Goal: Task Accomplishment & Management: Manage account settings

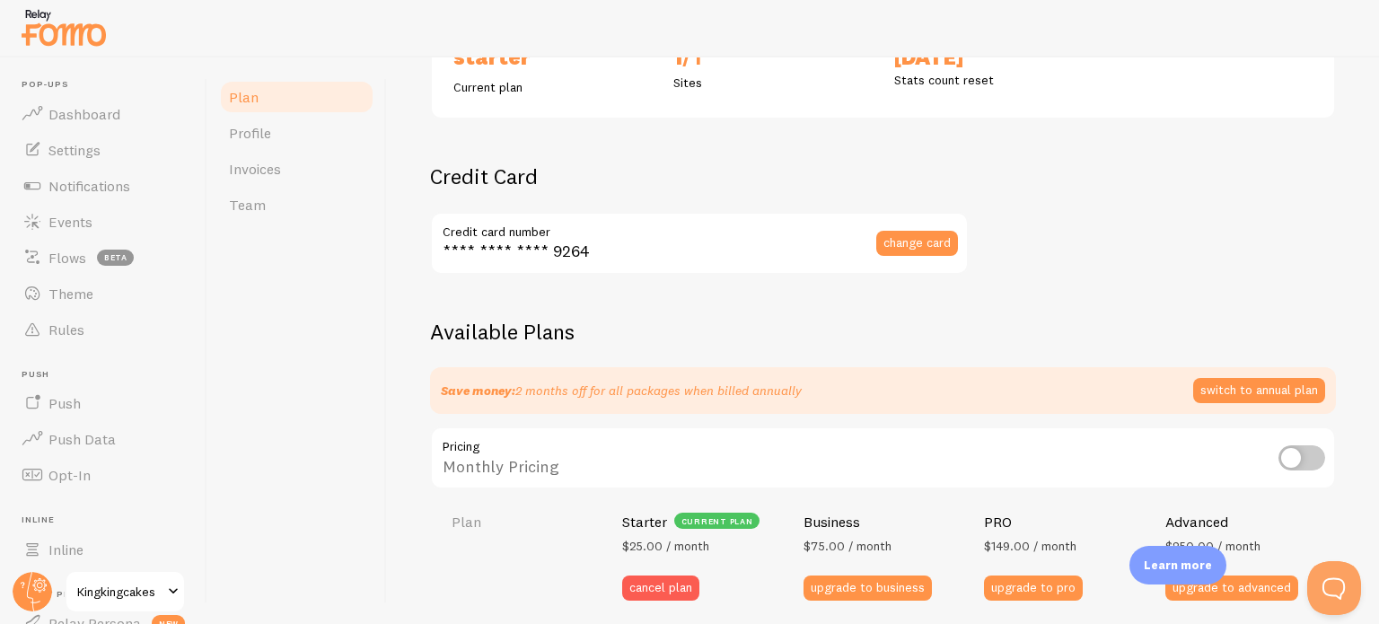
scroll to position [449, 0]
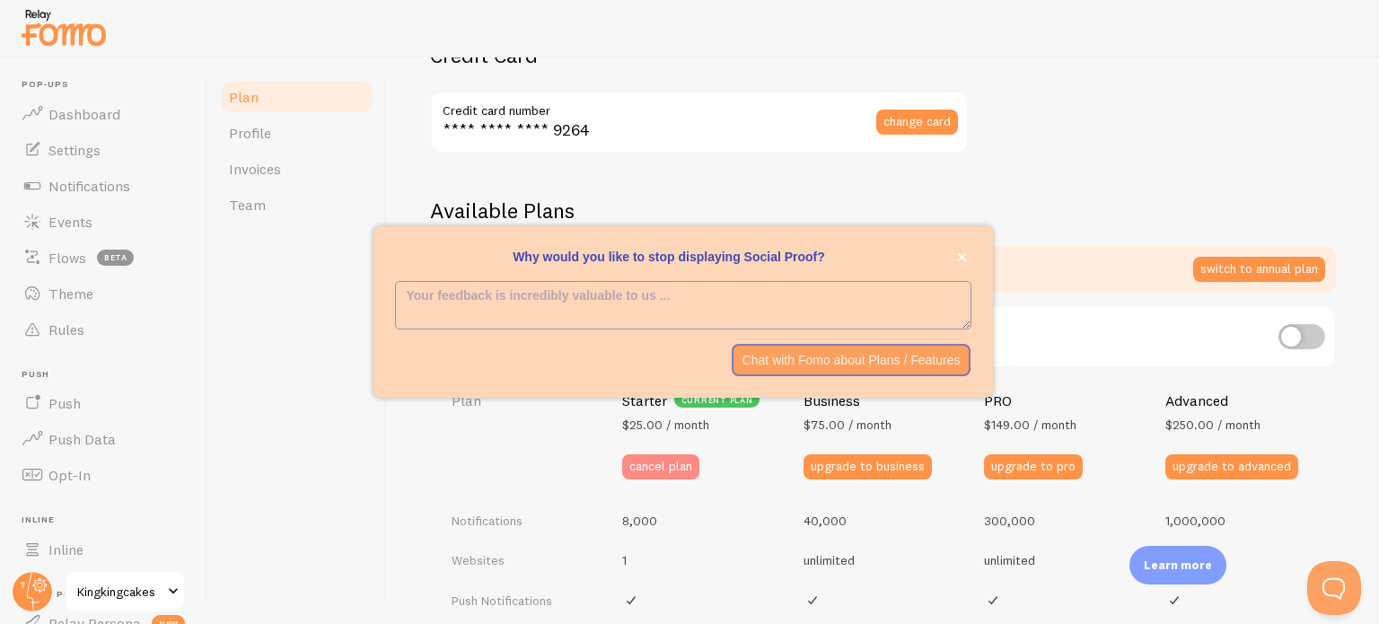
click at [648, 463] on button "cancel plan" at bounding box center [660, 466] width 77 height 25
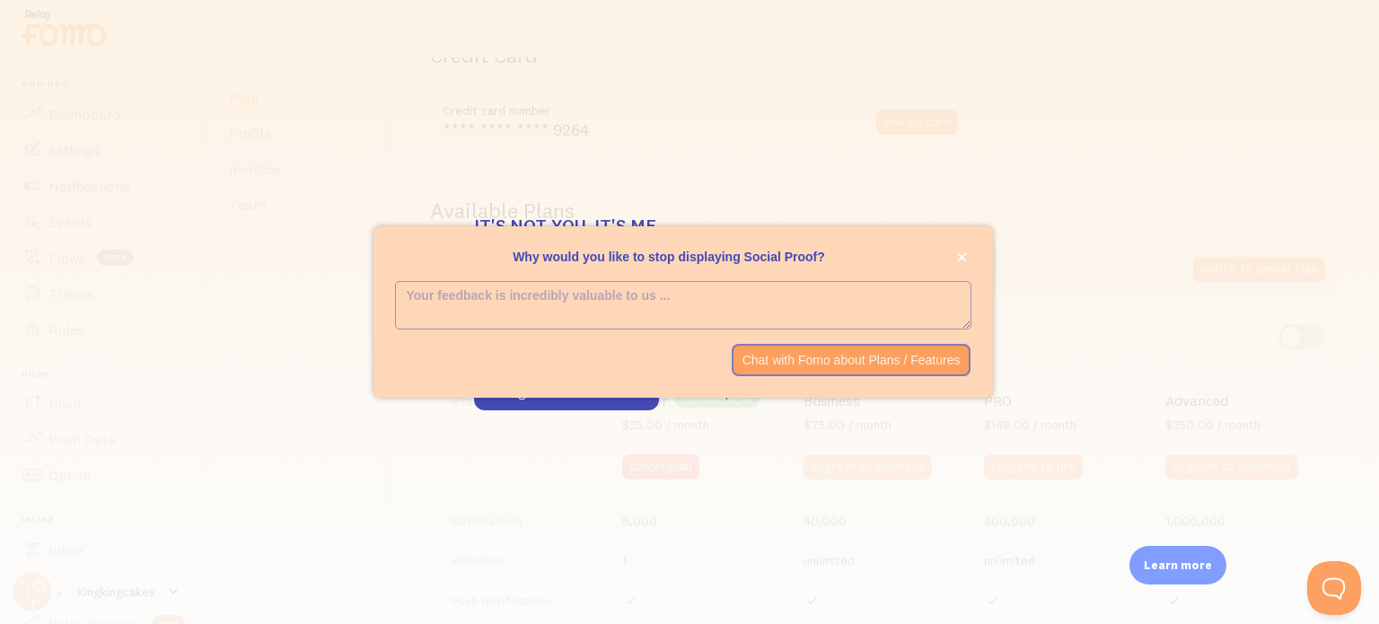
click at [419, 303] on textarea "<p>Why would you like to stop displaying Social Proof? </p>" at bounding box center [683, 305] width 575 height 46
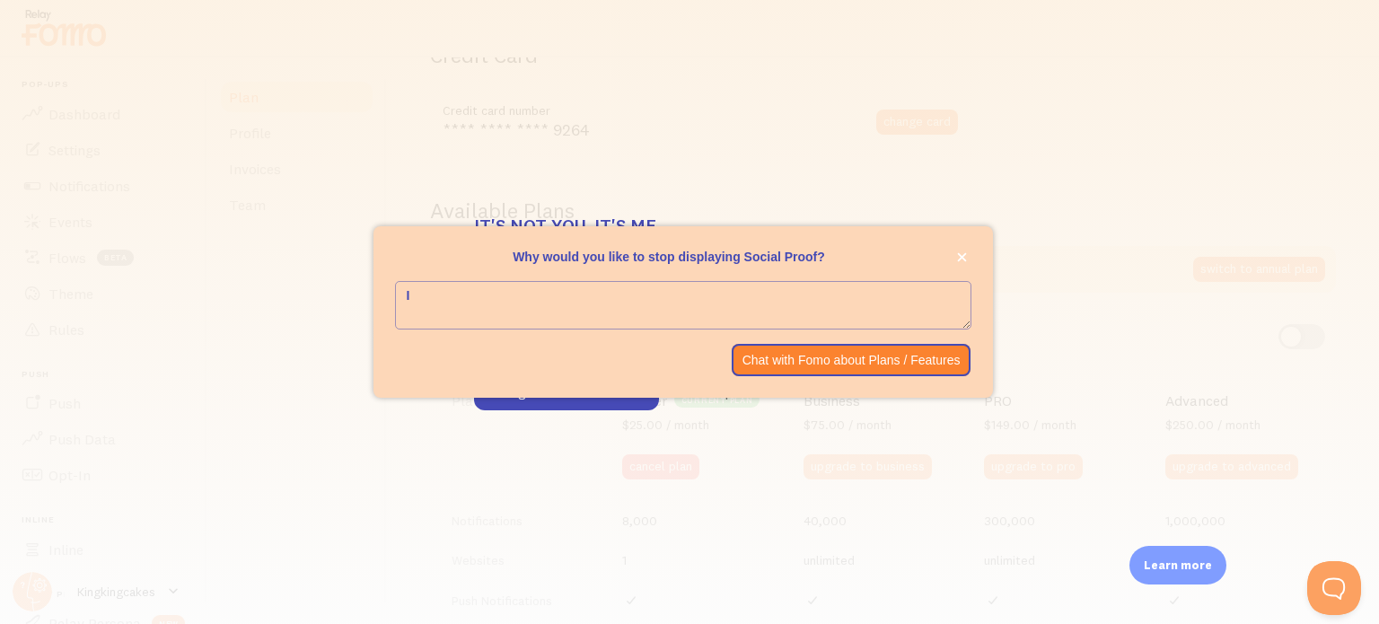
type textarea "I"
type textarea "No longer in business"
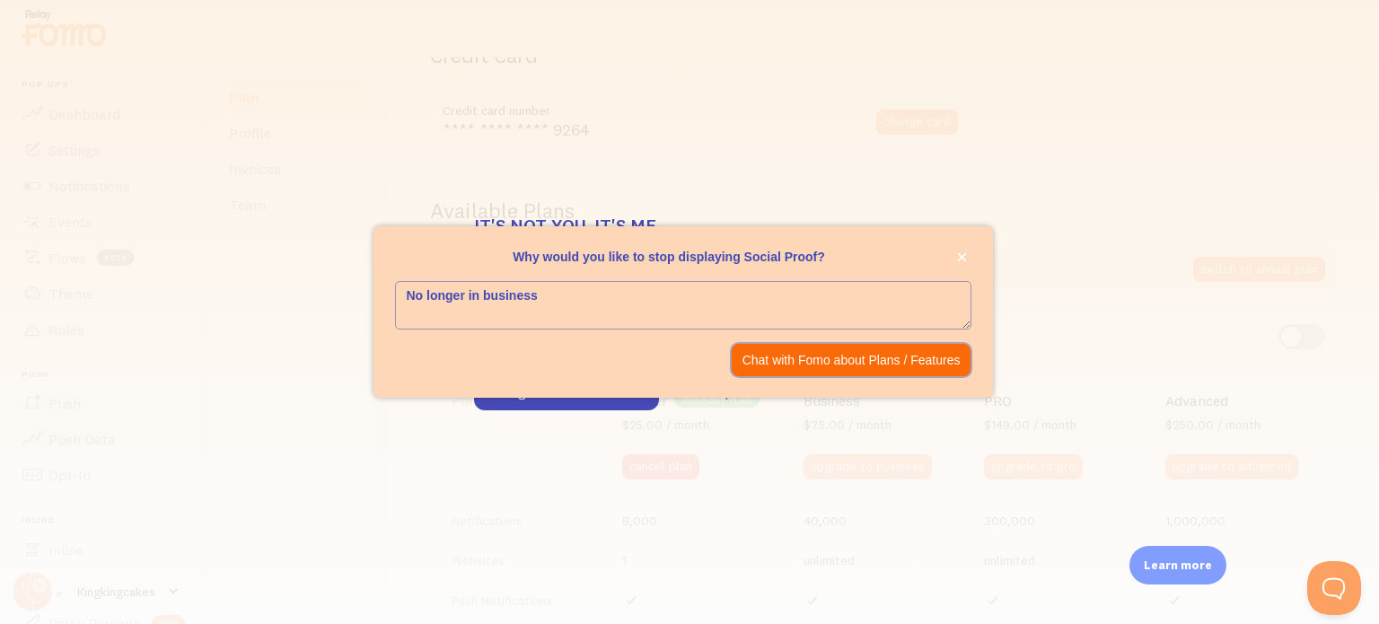
click at [810, 355] on p "Chat with Fomo about Plans / Features" at bounding box center [852, 360] width 218 height 18
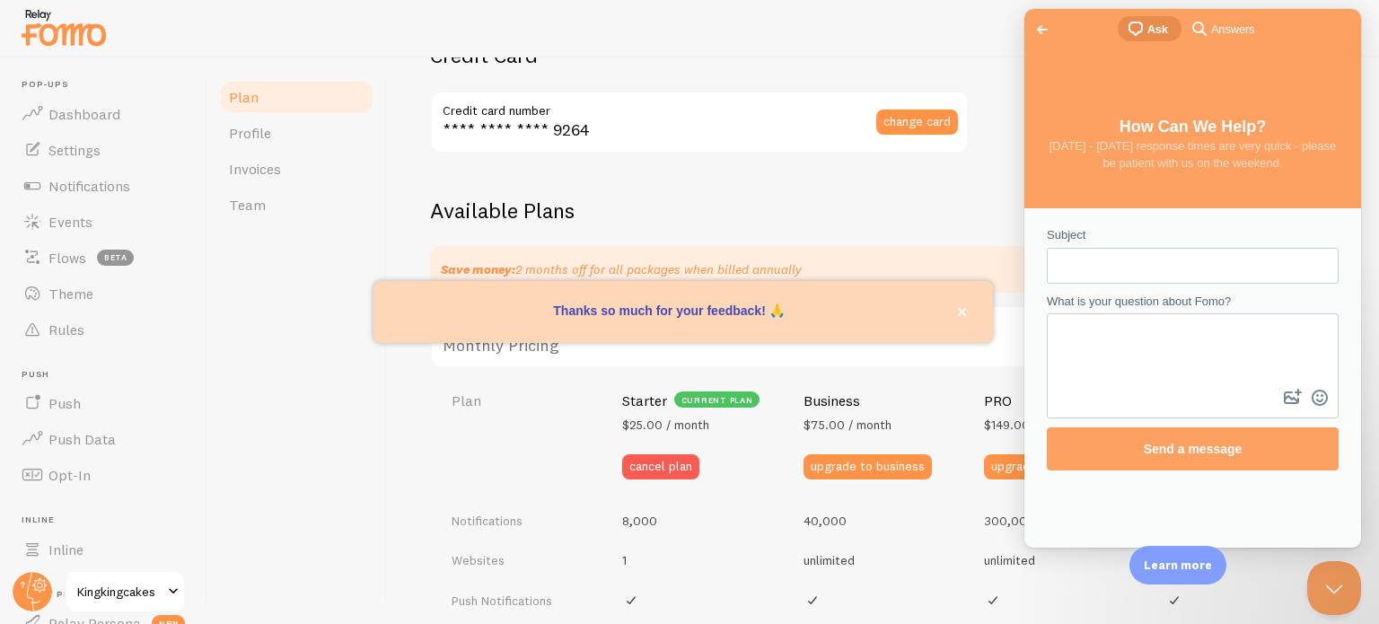
scroll to position [0, 0]
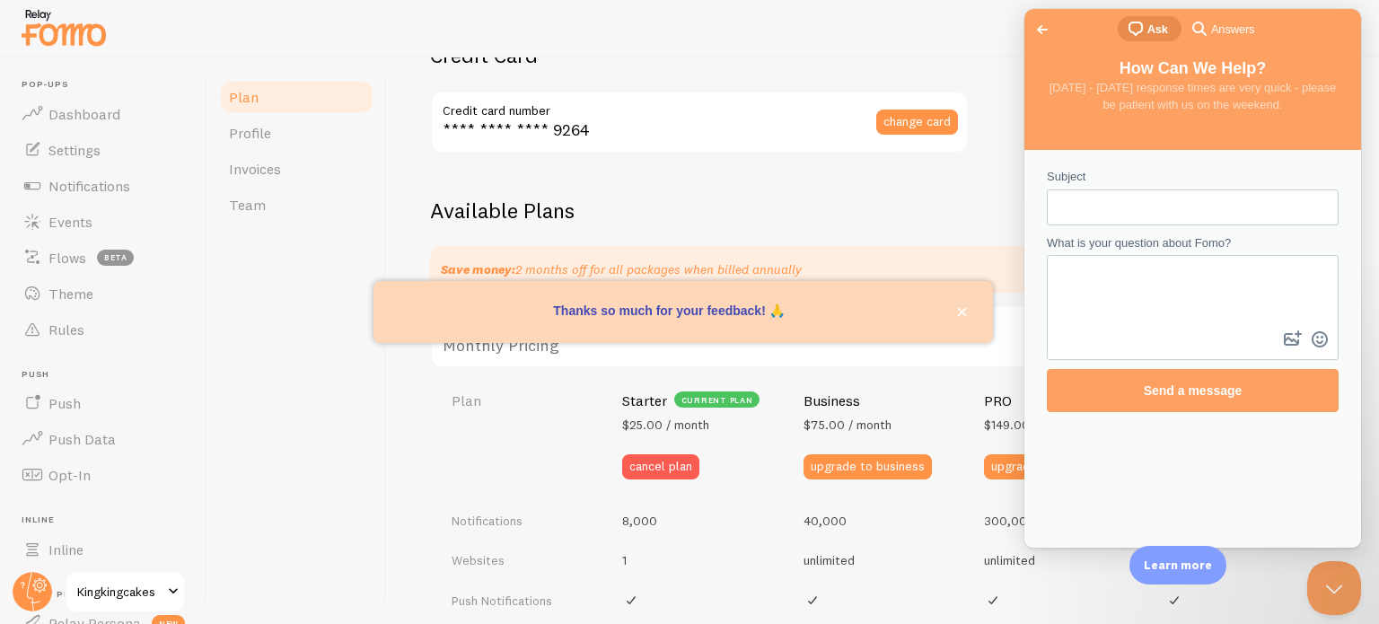
click at [761, 174] on div "Plan Your Fomo subscription details Monthly Stats 873 / 8,000 Notifications sho…" at bounding box center [883, 436] width 906 height 1569
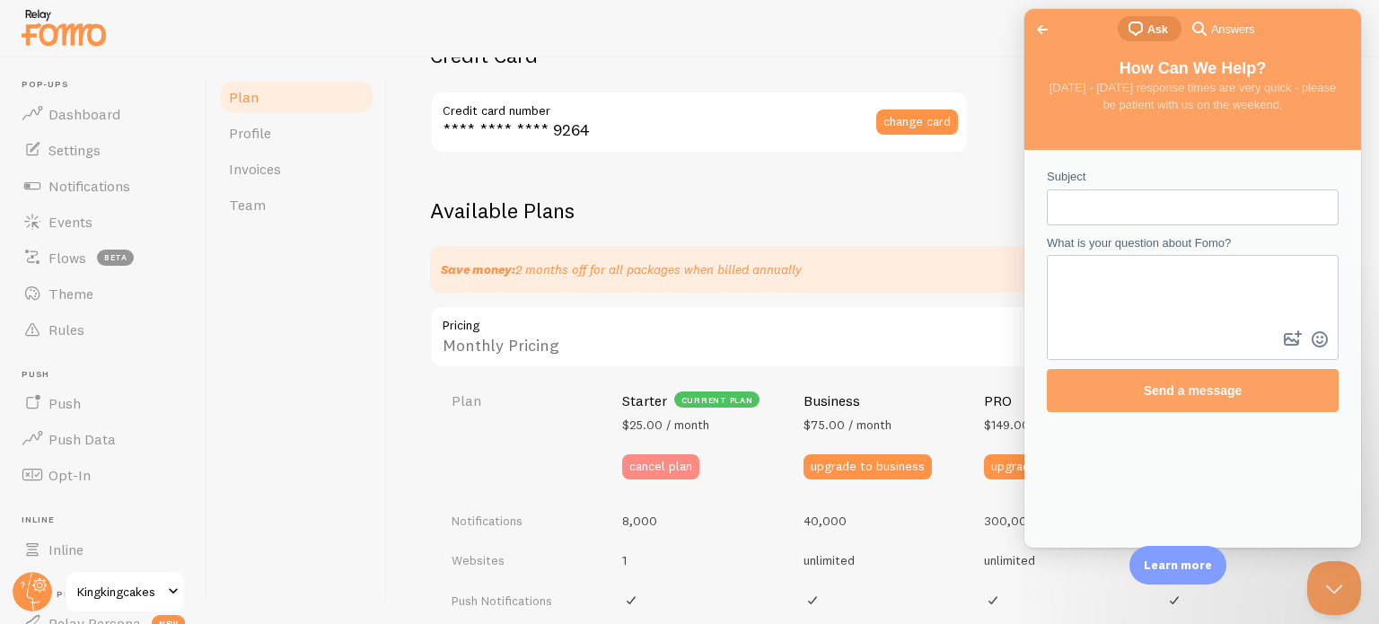
click at [648, 461] on button "cancel plan" at bounding box center [660, 466] width 77 height 25
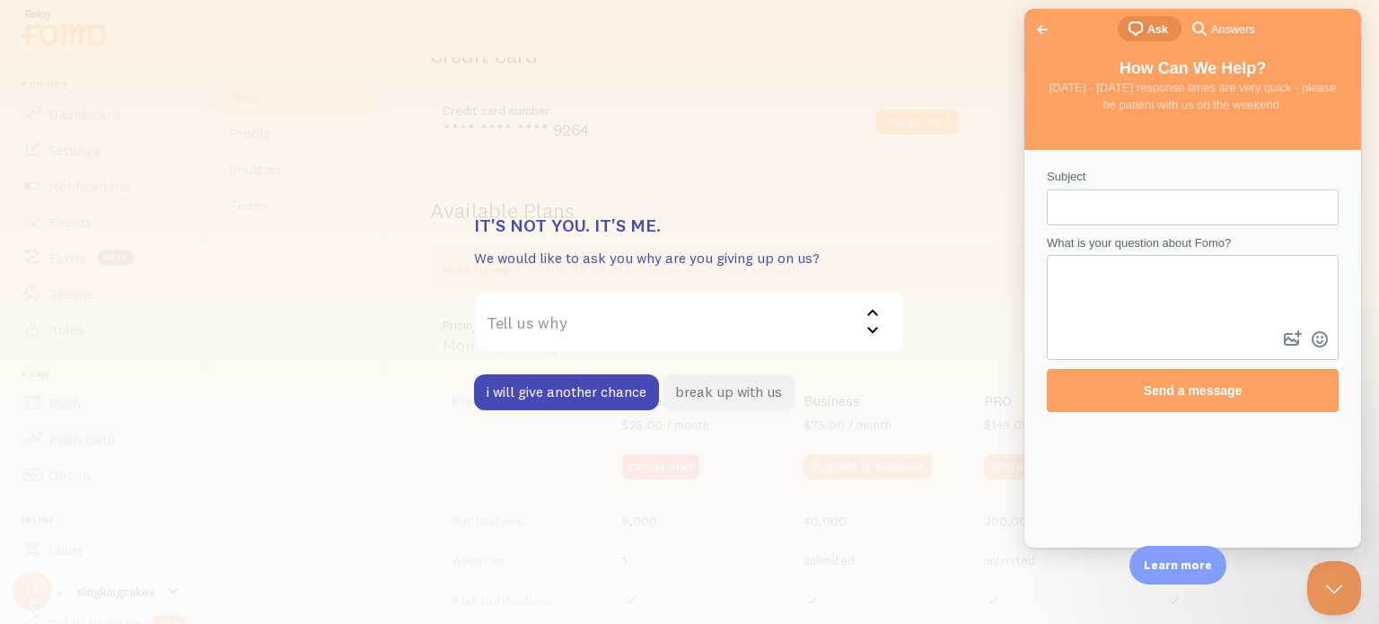
click at [728, 393] on button "break up with us" at bounding box center [729, 392] width 132 height 36
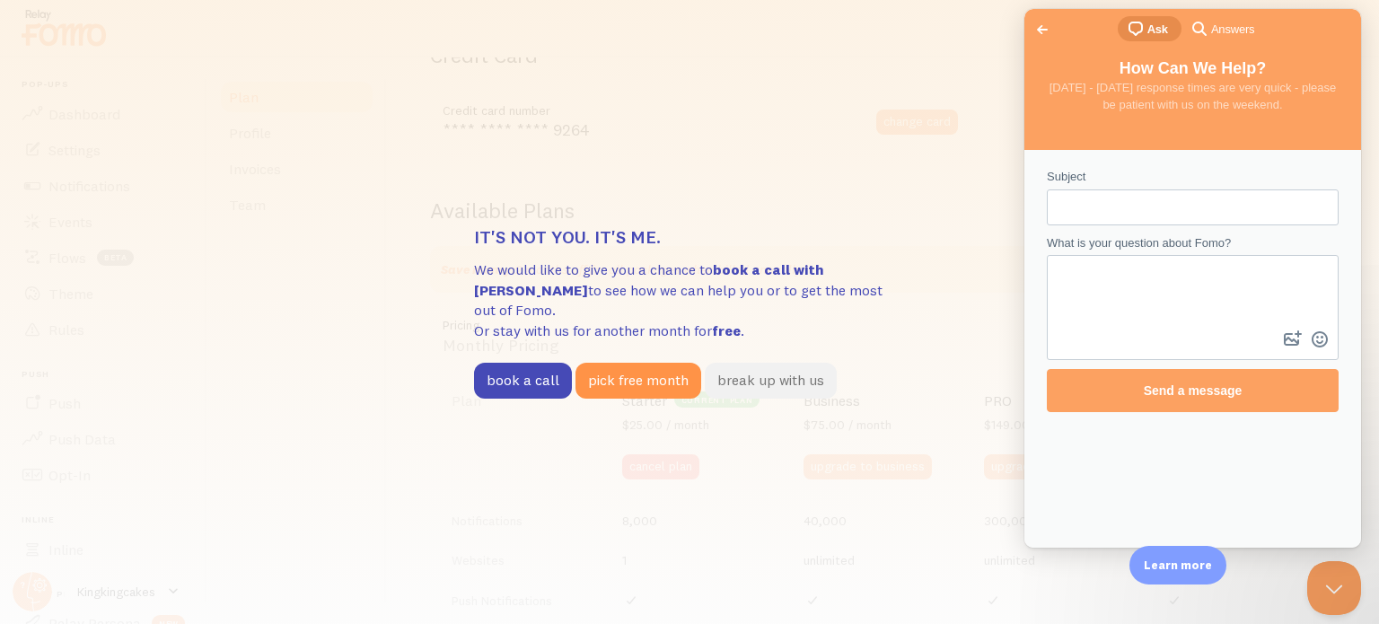
click at [754, 373] on button "break up with us" at bounding box center [771, 381] width 132 height 36
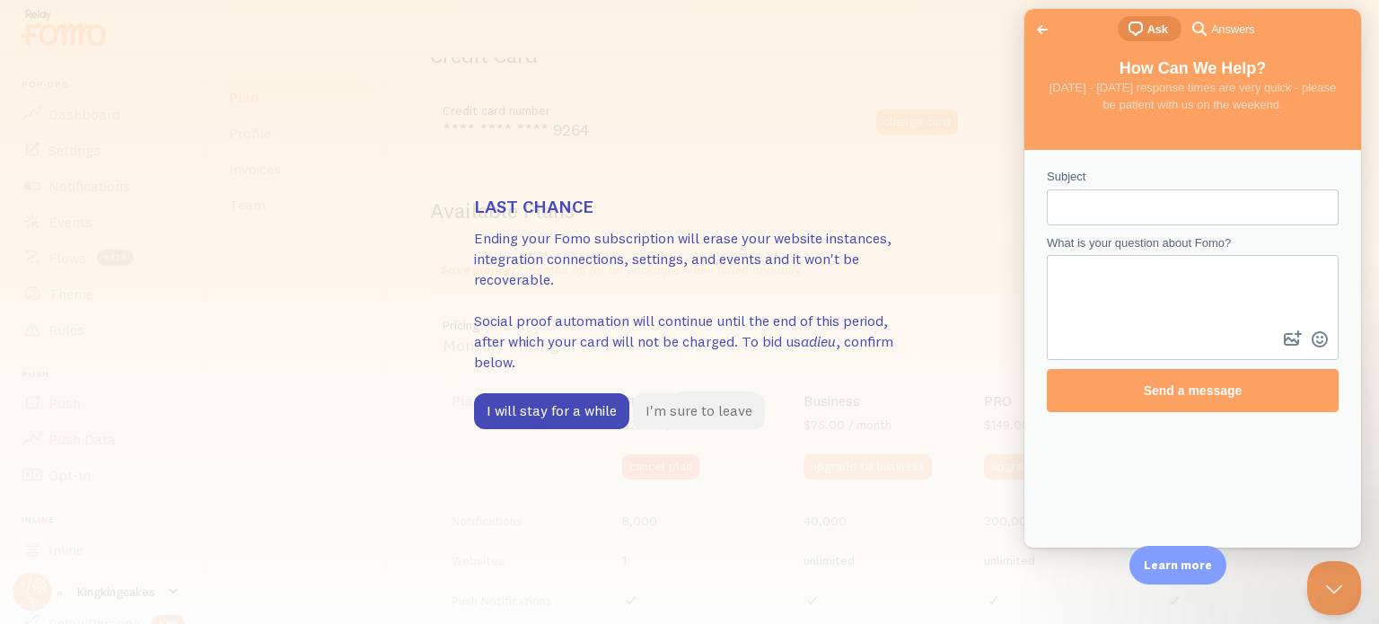
click at [700, 409] on button "I'm sure to leave" at bounding box center [699, 411] width 132 height 36
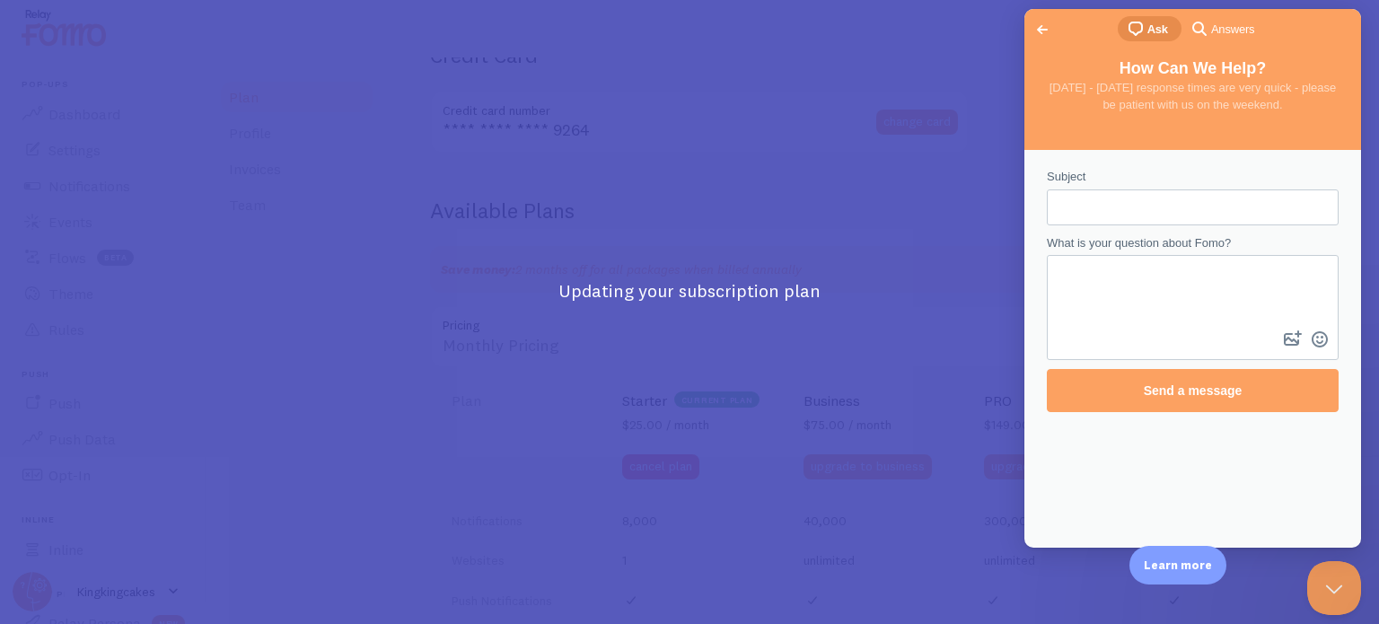
scroll to position [510, 0]
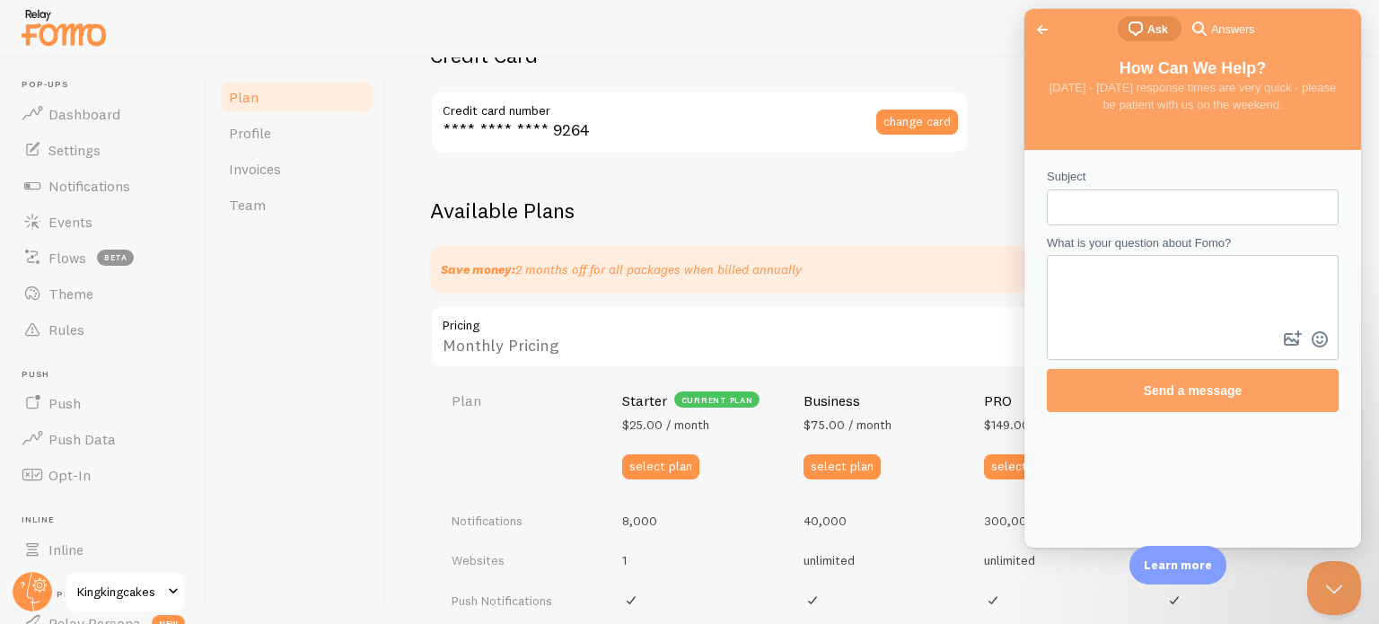
click at [1041, 31] on span "Go back" at bounding box center [1043, 30] width 22 height 22
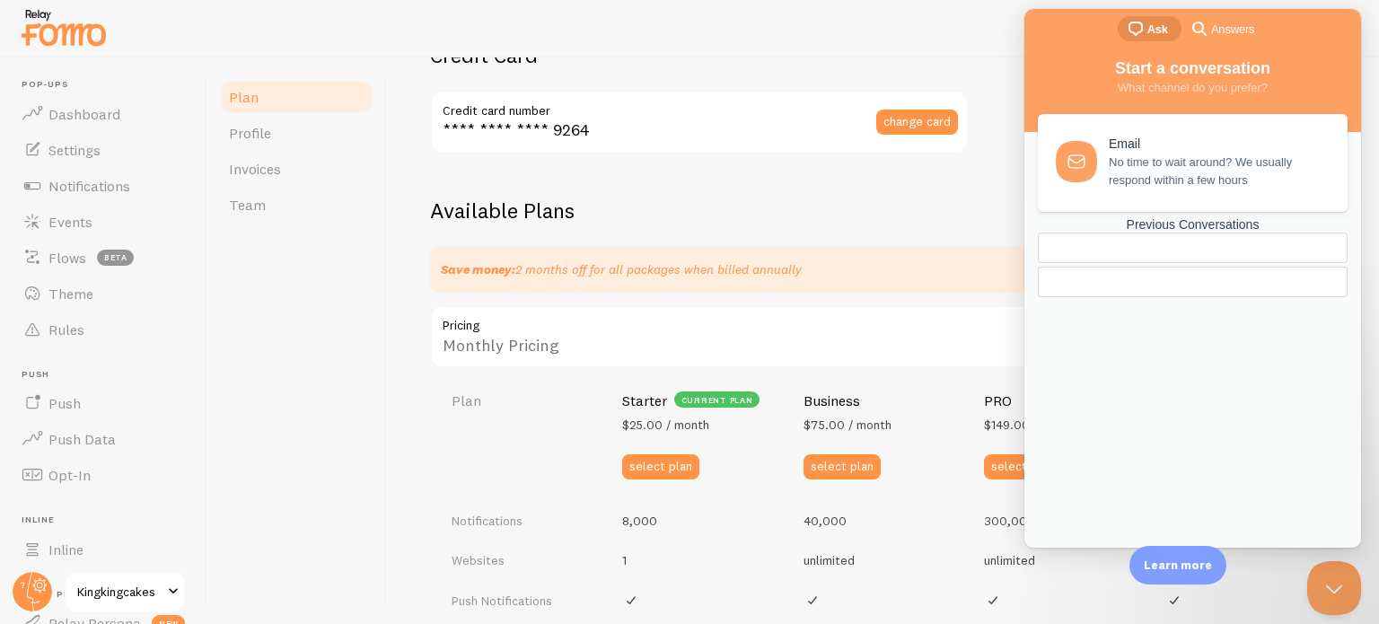
click at [913, 42] on div at bounding box center [689, 28] width 1379 height 57
